Goal: Task Accomplishment & Management: Manage account settings

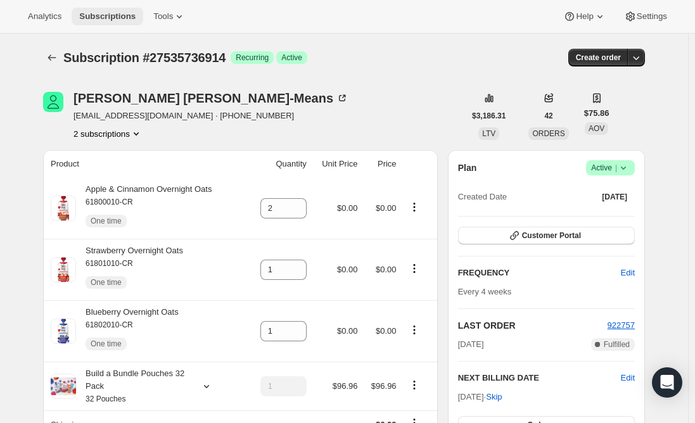
click at [111, 16] on span "Subscriptions" at bounding box center [107, 16] width 56 height 10
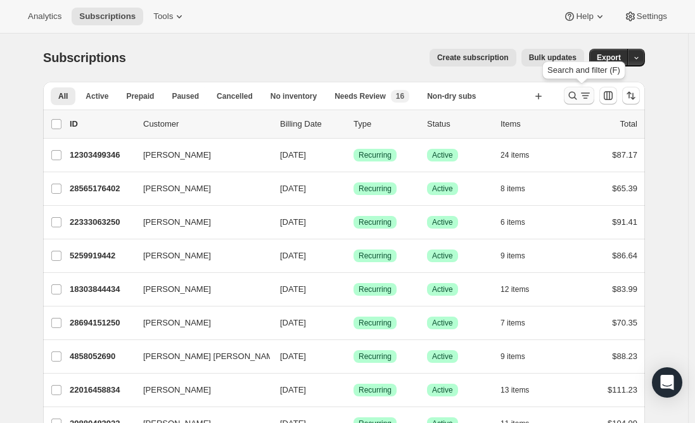
click at [578, 96] on icon "Search and filter results" at bounding box center [573, 96] width 8 height 8
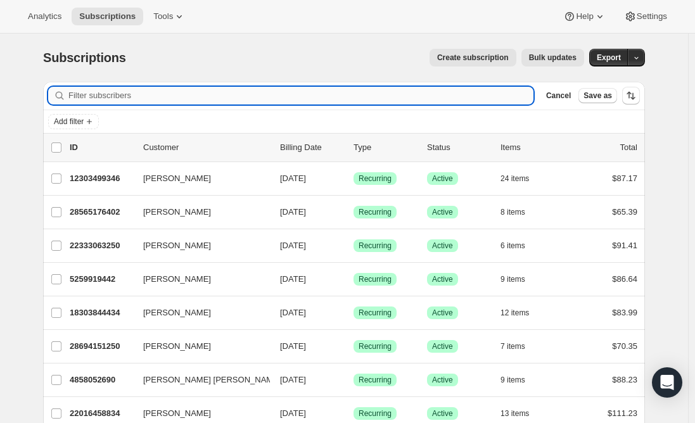
click at [189, 87] on input "Filter subscribers" at bounding box center [300, 96] width 465 height 18
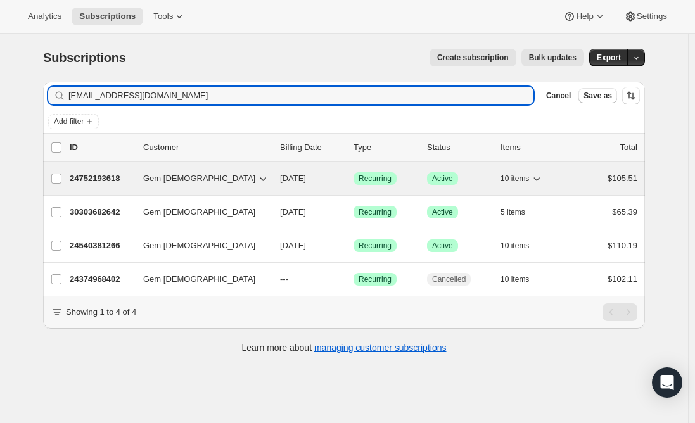
type input "[EMAIL_ADDRESS][DOMAIN_NAME]"
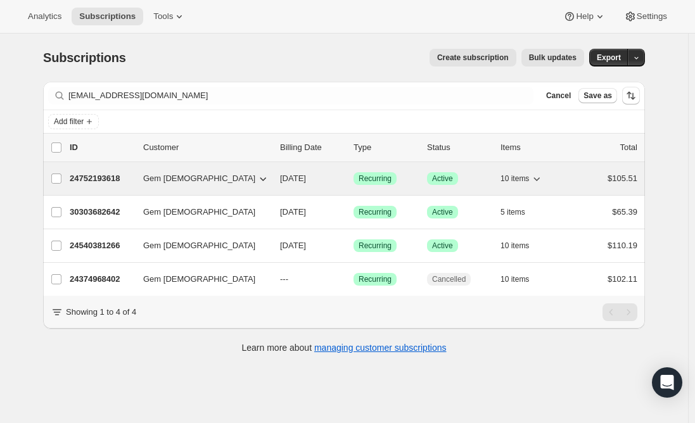
click at [105, 177] on p "24752193618" at bounding box center [101, 178] width 63 height 13
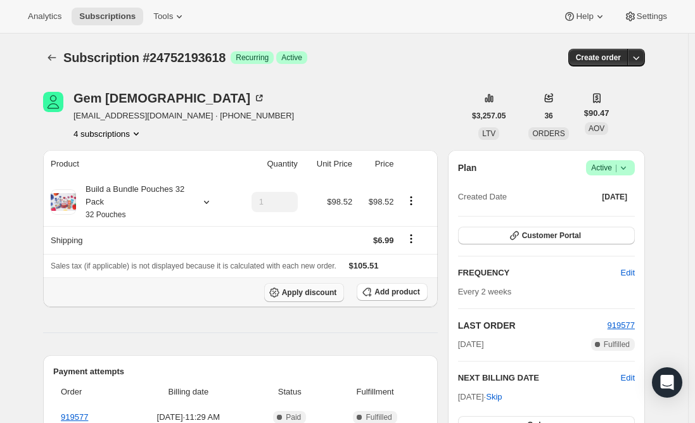
click at [299, 293] on span "Apply discount" at bounding box center [309, 293] width 55 height 10
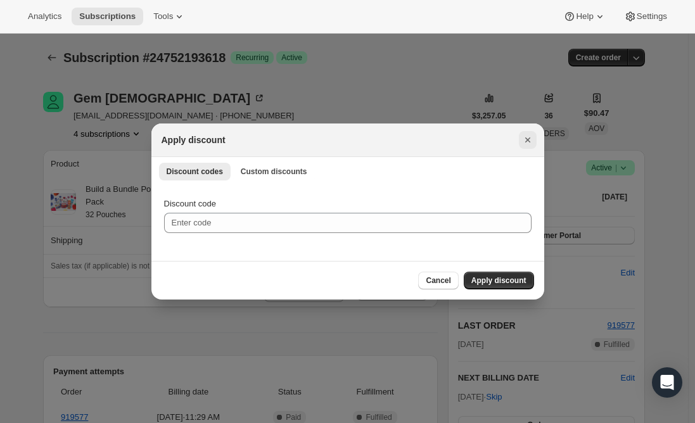
click at [526, 144] on icon "Close" at bounding box center [528, 140] width 13 height 13
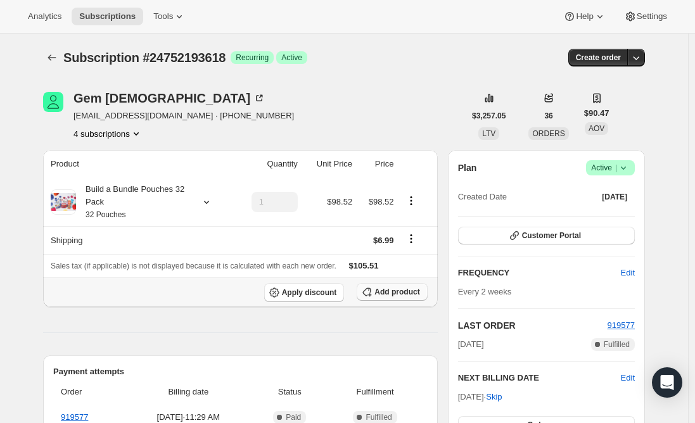
click at [411, 289] on span "Add product" at bounding box center [397, 292] width 45 height 10
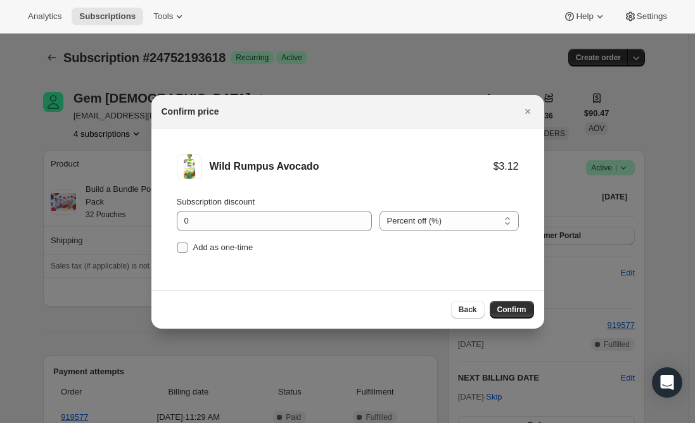
click at [183, 247] on input "Add as one-time" at bounding box center [183, 248] width 10 height 10
checkbox input "true"
drag, startPoint x: 332, startPoint y: 171, endPoint x: 212, endPoint y: 167, distance: 119.2
click at [212, 167] on div "Wild Rumpus Avocado" at bounding box center [352, 166] width 284 height 13
copy div "Wild Rumpus Avocado"
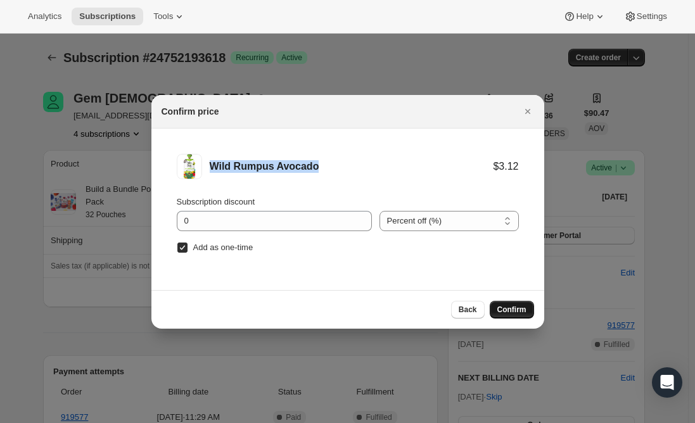
click at [508, 307] on span "Confirm" at bounding box center [512, 310] width 29 height 10
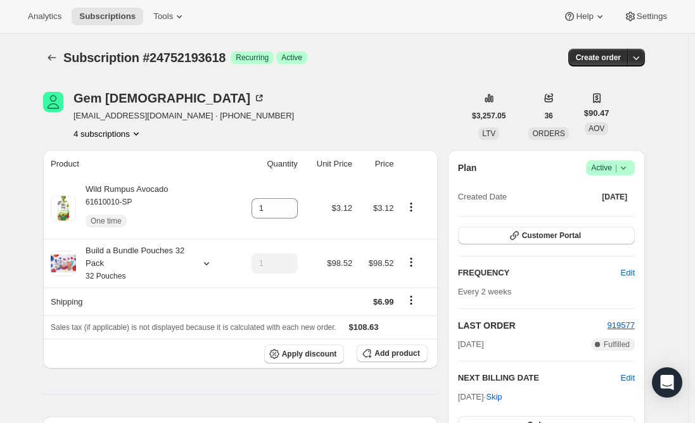
drag, startPoint x: 13, startPoint y: 320, endPoint x: 22, endPoint y: 318, distance: 9.0
click at [292, 204] on icon at bounding box center [288, 204] width 13 height 13
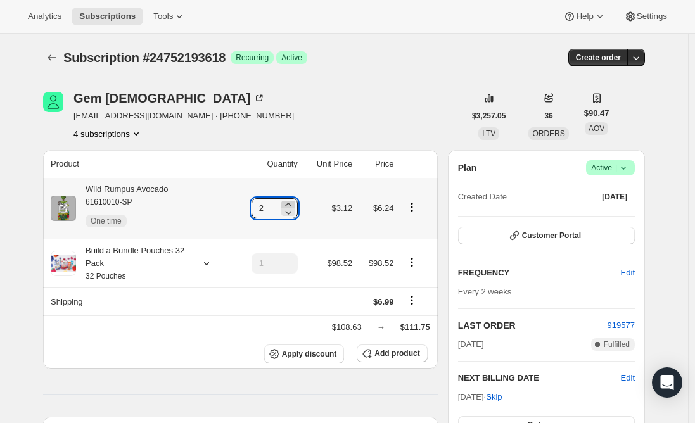
click at [292, 204] on icon at bounding box center [288, 204] width 13 height 13
type input "3"
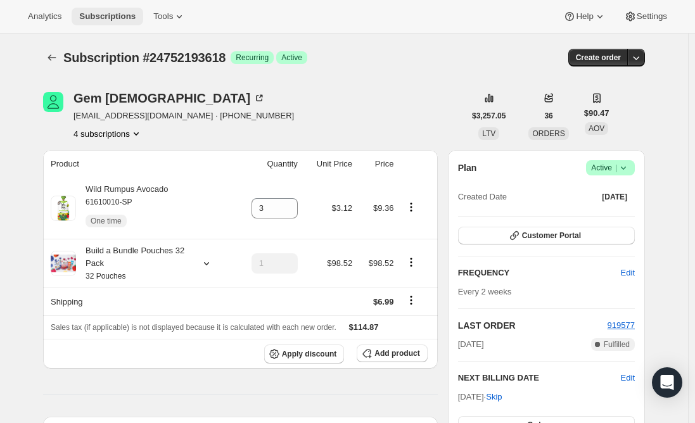
click at [94, 17] on span "Subscriptions" at bounding box center [107, 16] width 56 height 10
